Goal: Information Seeking & Learning: Learn about a topic

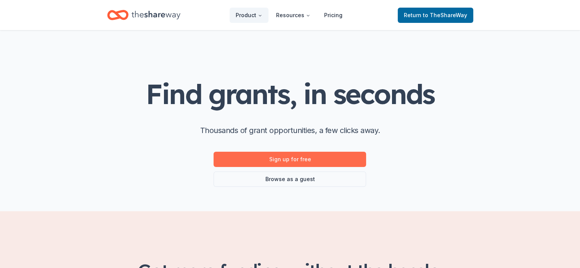
click at [296, 160] on link "Sign up for free" at bounding box center [290, 159] width 153 height 15
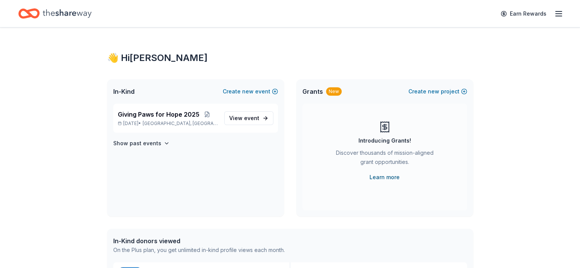
click at [386, 176] on link "Learn more" at bounding box center [385, 177] width 30 height 9
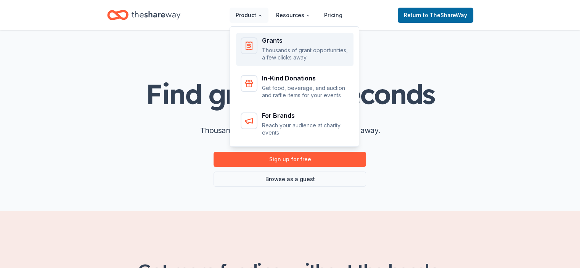
click at [258, 50] on div "Main" at bounding box center [249, 45] width 17 height 17
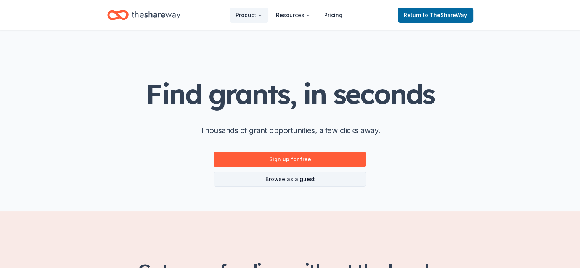
click at [288, 181] on link "Browse as a guest" at bounding box center [290, 179] width 153 height 15
click at [270, 160] on link "Sign up for free" at bounding box center [290, 159] width 153 height 15
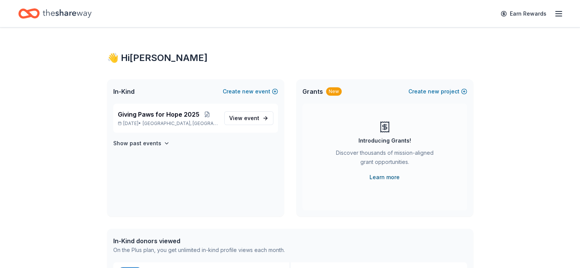
click at [388, 180] on link "Learn more" at bounding box center [385, 177] width 30 height 9
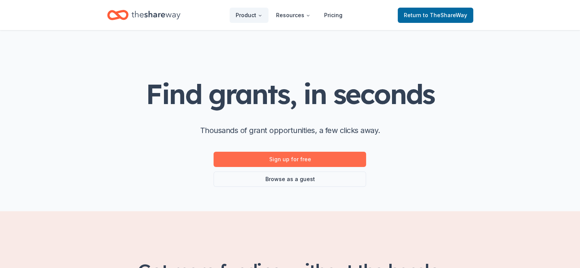
click at [293, 160] on link "Sign up for free" at bounding box center [290, 159] width 153 height 15
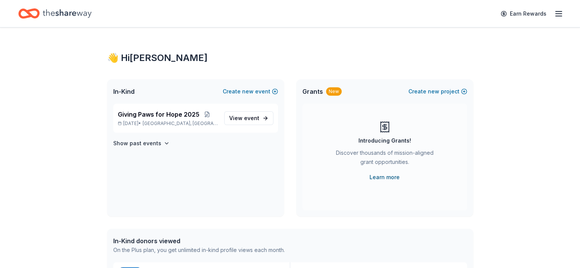
click at [392, 181] on link "Learn more" at bounding box center [385, 177] width 30 height 9
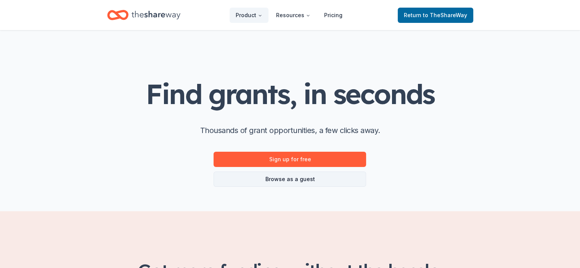
click at [269, 181] on link "Browse as a guest" at bounding box center [290, 179] width 153 height 15
click at [312, 177] on link "Browse as a guest" at bounding box center [290, 179] width 153 height 15
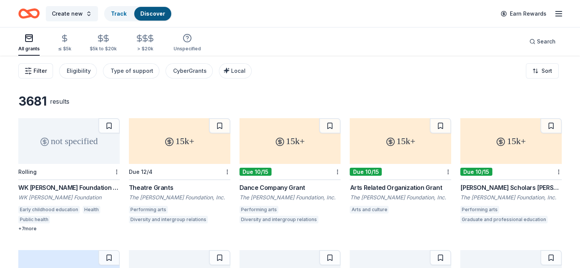
click at [32, 69] on icon "button" at bounding box center [28, 71] width 8 height 8
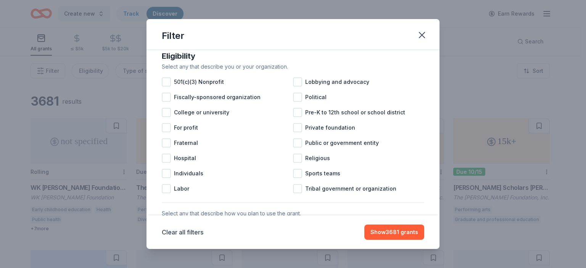
scroll to position [83, 0]
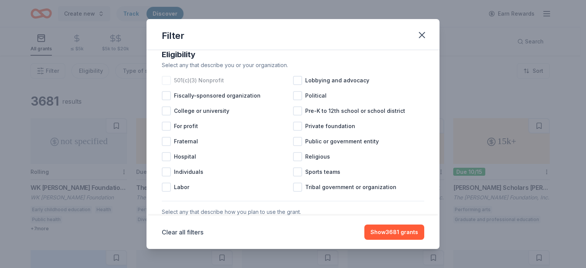
click at [166, 85] on div at bounding box center [166, 80] width 9 height 9
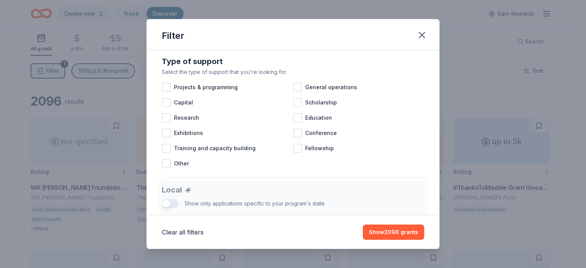
scroll to position [307, 0]
click at [164, 91] on div at bounding box center [166, 86] width 9 height 9
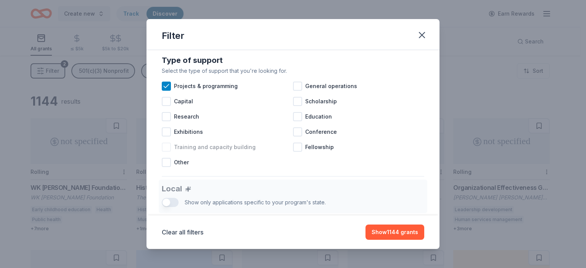
click at [164, 152] on div at bounding box center [166, 147] width 9 height 9
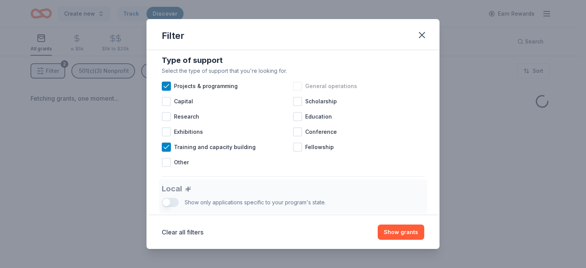
click at [294, 91] on div at bounding box center [297, 86] width 9 height 9
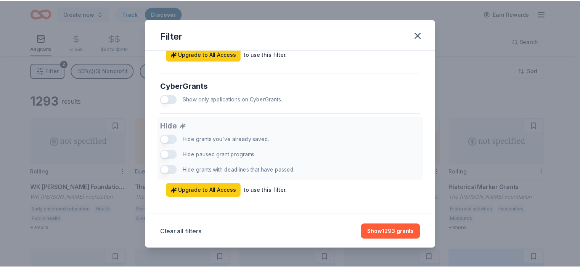
scroll to position [490, 0]
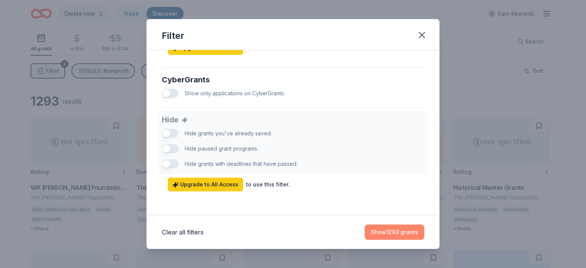
click at [394, 235] on button "Show 1293 grants" at bounding box center [395, 232] width 60 height 15
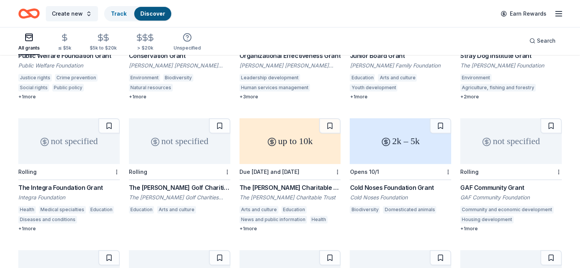
scroll to position [269, 0]
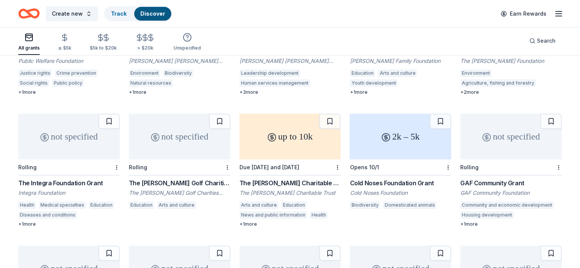
click at [374, 137] on div "2k – 5k" at bounding box center [401, 137] width 102 height 46
